Goal: Information Seeking & Learning: Find specific page/section

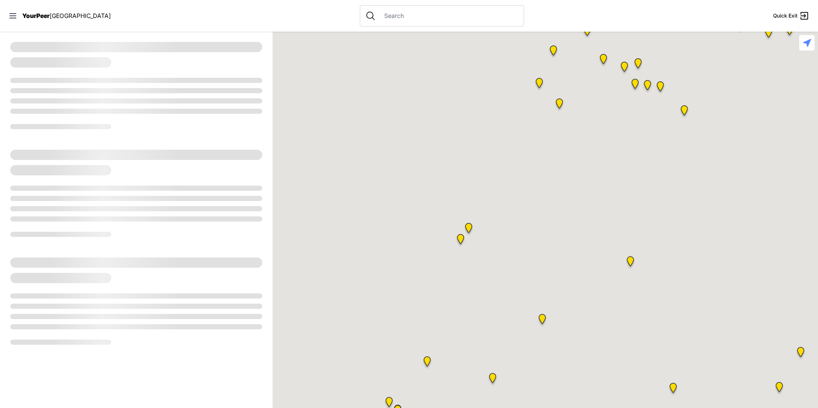
select select "recentlyUpdated"
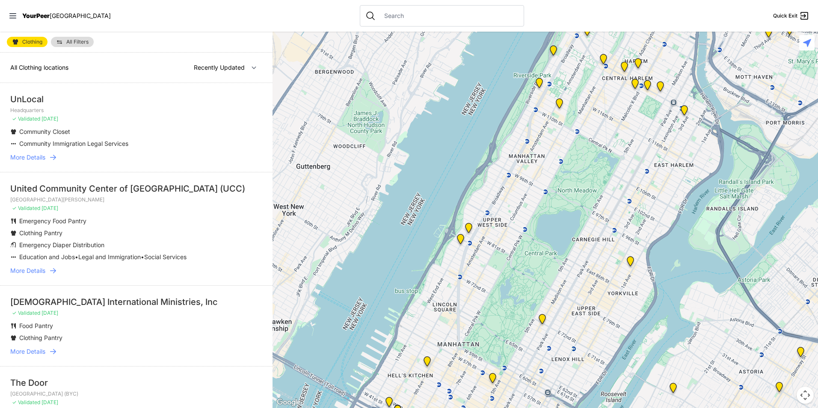
click at [38, 156] on span "More Details" at bounding box center [27, 157] width 35 height 9
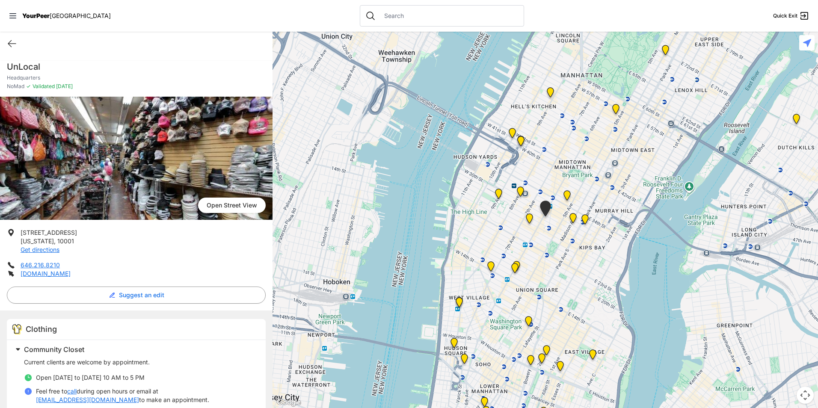
scroll to position [78, 0]
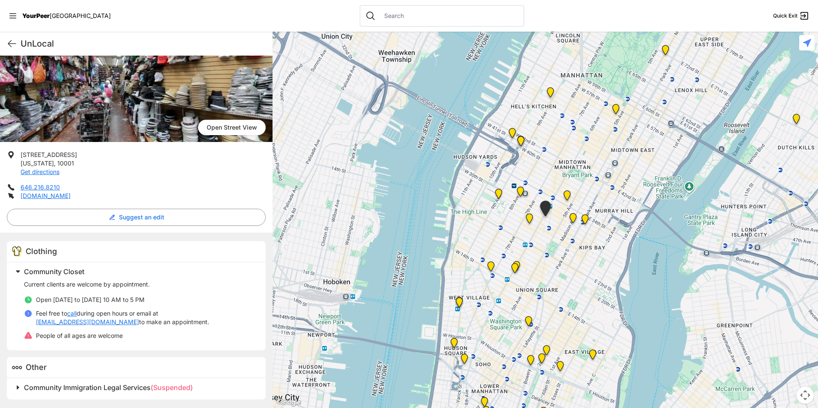
select select "recentlyUpdated"
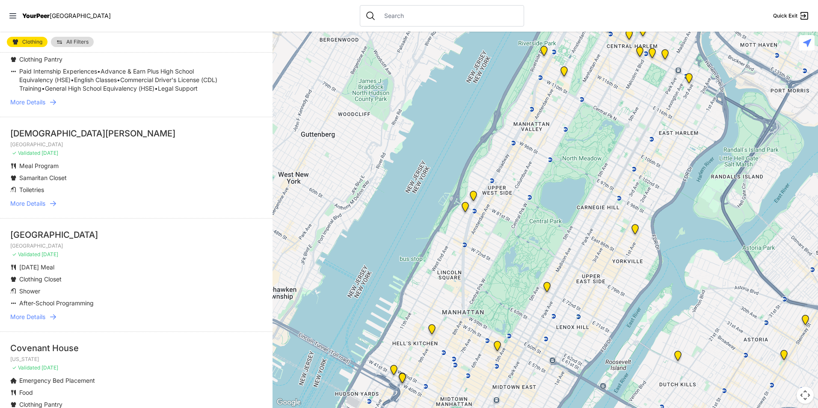
scroll to position [385, 0]
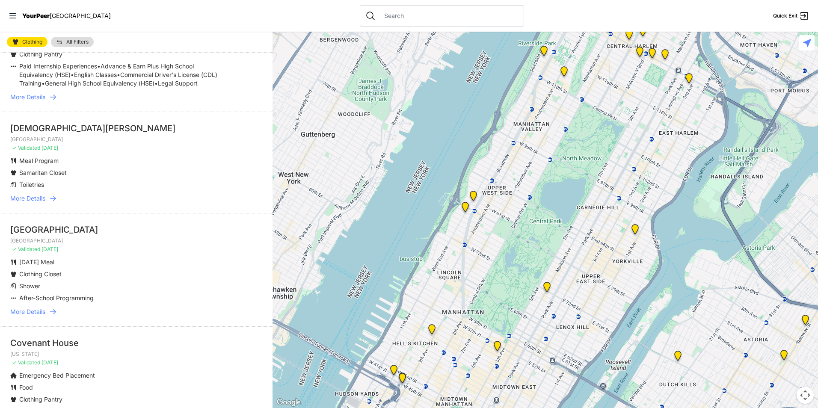
click at [37, 316] on span "More Details" at bounding box center [27, 311] width 35 height 9
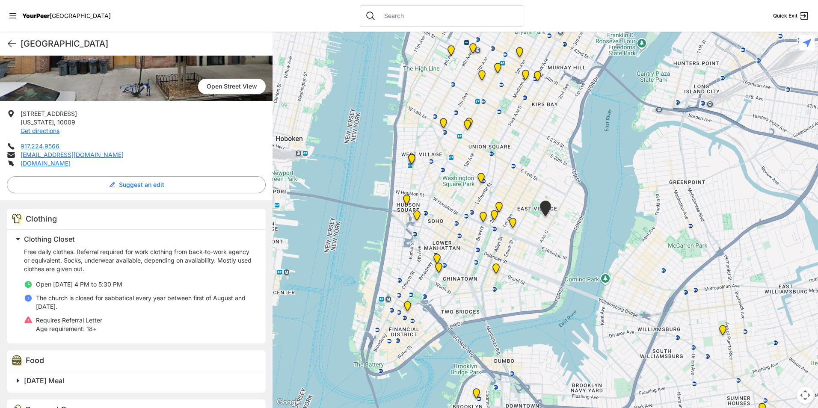
scroll to position [210, 0]
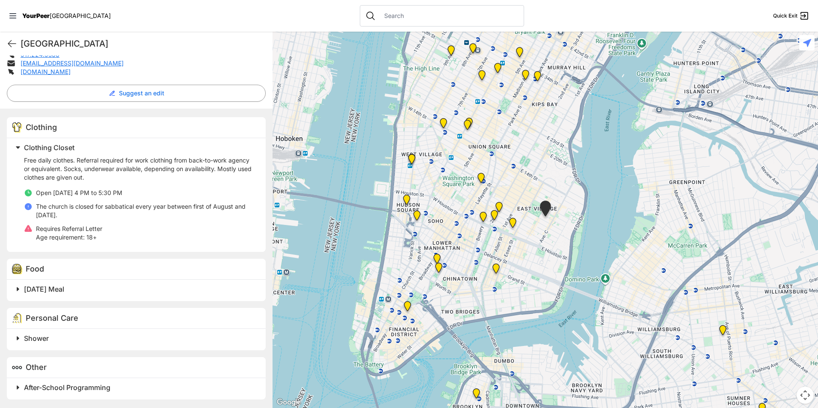
click at [52, 291] on span "[DATE] Meal" at bounding box center [44, 289] width 40 height 9
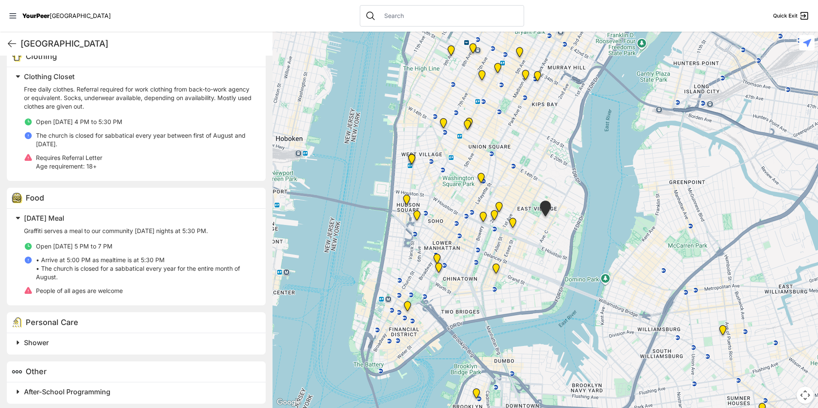
scroll to position [286, 0]
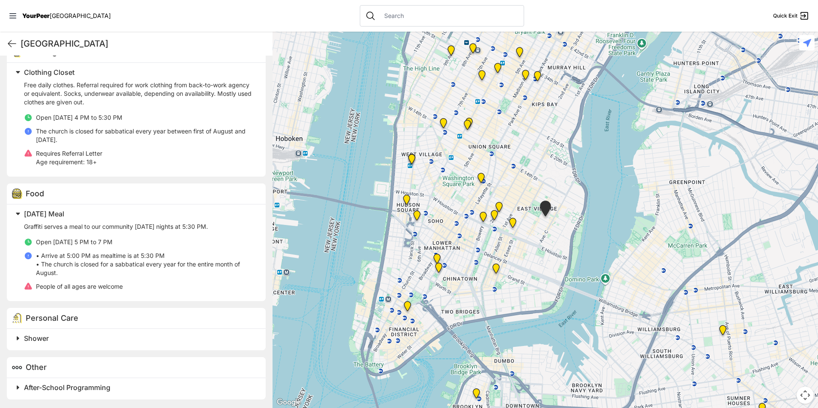
select select "recentlyUpdated"
